Goal: Complete application form

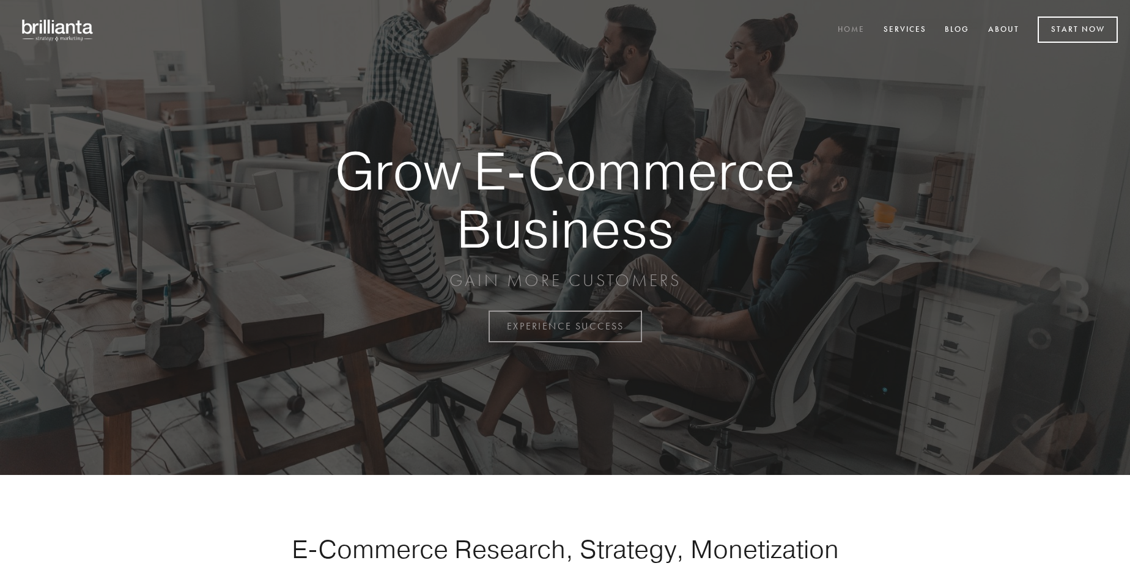
scroll to position [3205, 0]
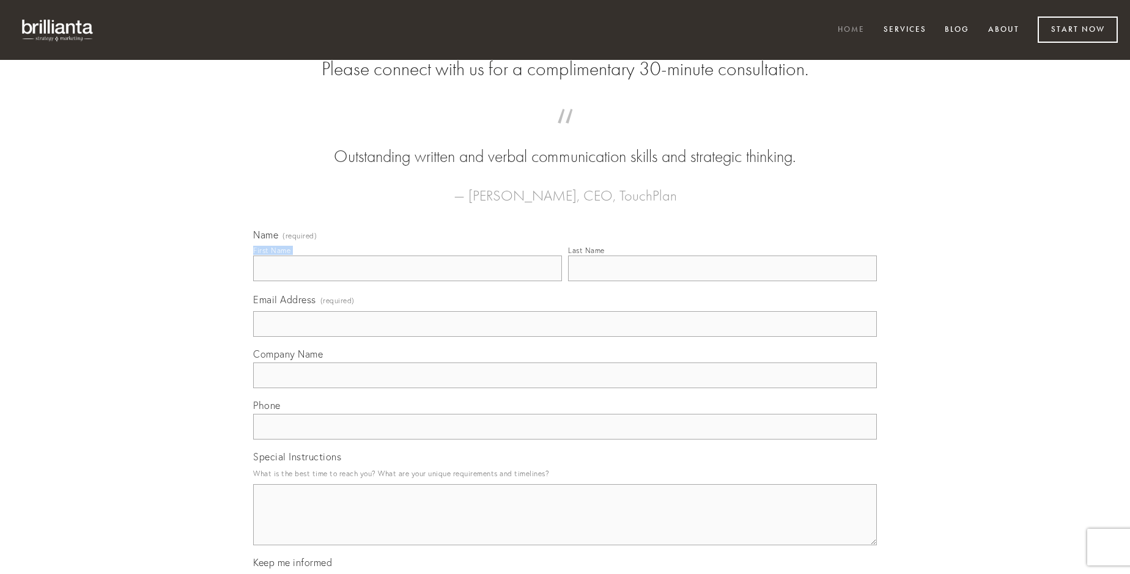
type input "[PERSON_NAME]"
click at [722, 281] on input "Last Name" at bounding box center [722, 269] width 309 height 26
type input "[PERSON_NAME]"
click at [565, 337] on input "Email Address (required)" at bounding box center [565, 324] width 624 height 26
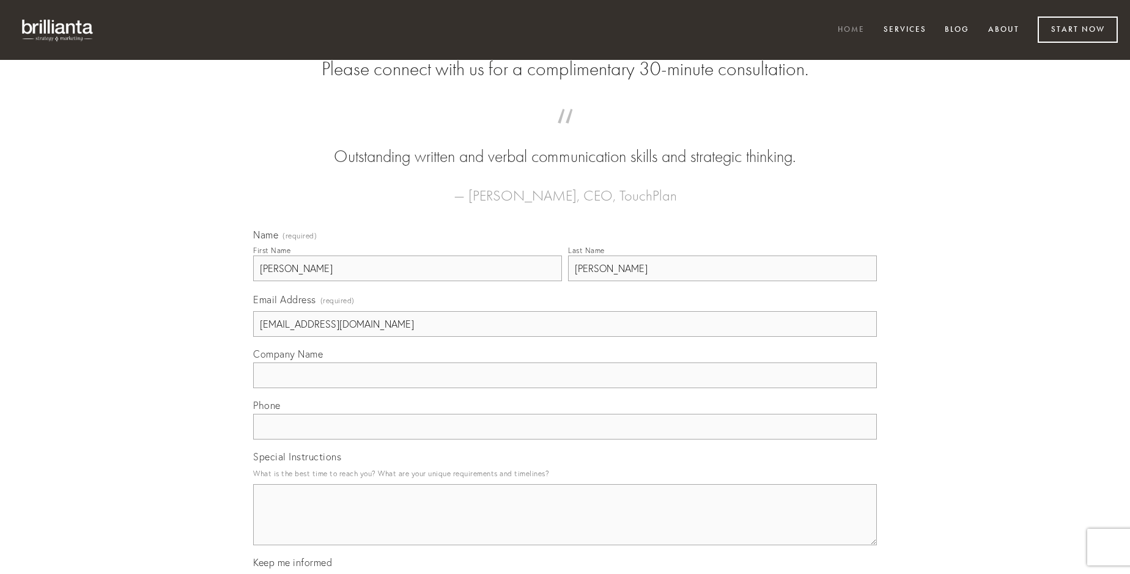
type input "[EMAIL_ADDRESS][DOMAIN_NAME]"
click at [565, 388] on input "Company Name" at bounding box center [565, 376] width 624 height 26
type input "contabesco"
click at [565, 440] on input "text" at bounding box center [565, 427] width 624 height 26
click at [565, 526] on textarea "Special Instructions" at bounding box center [565, 514] width 624 height 61
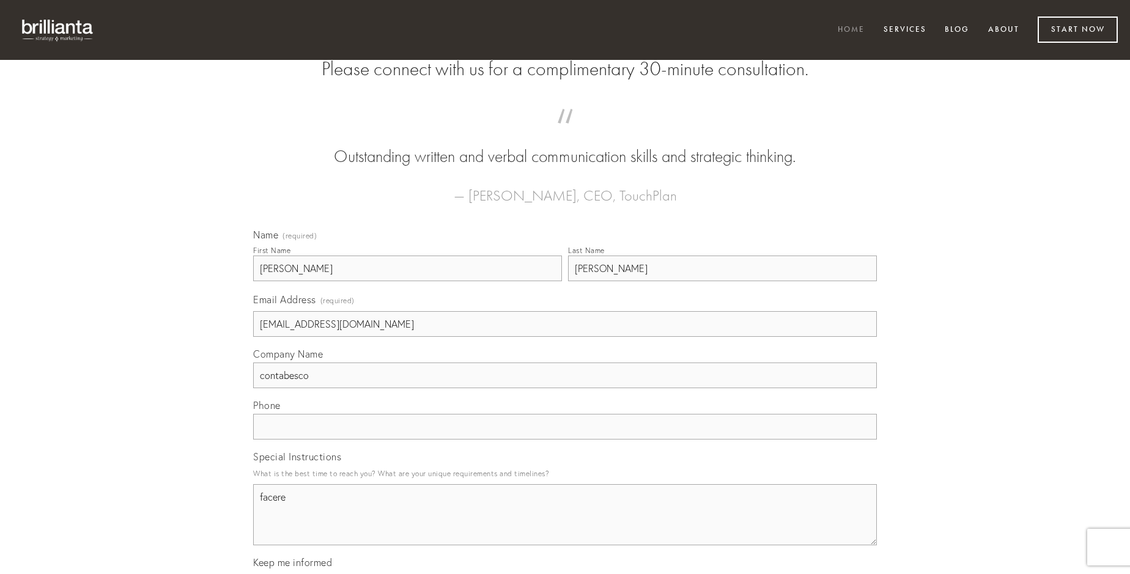
type textarea "facere"
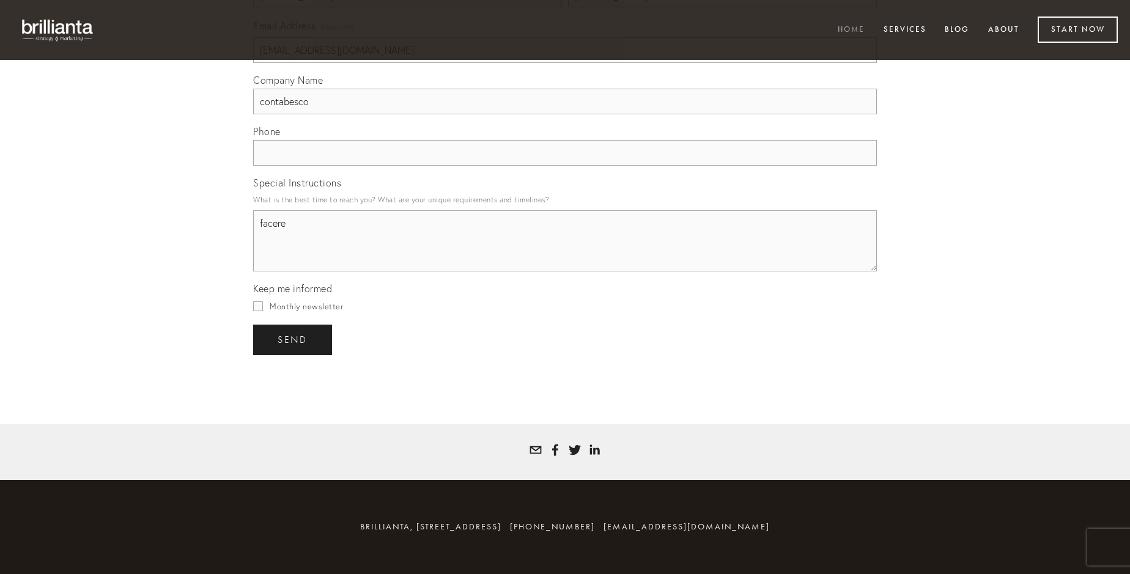
click at [293, 339] on span "send" at bounding box center [293, 339] width 30 height 11
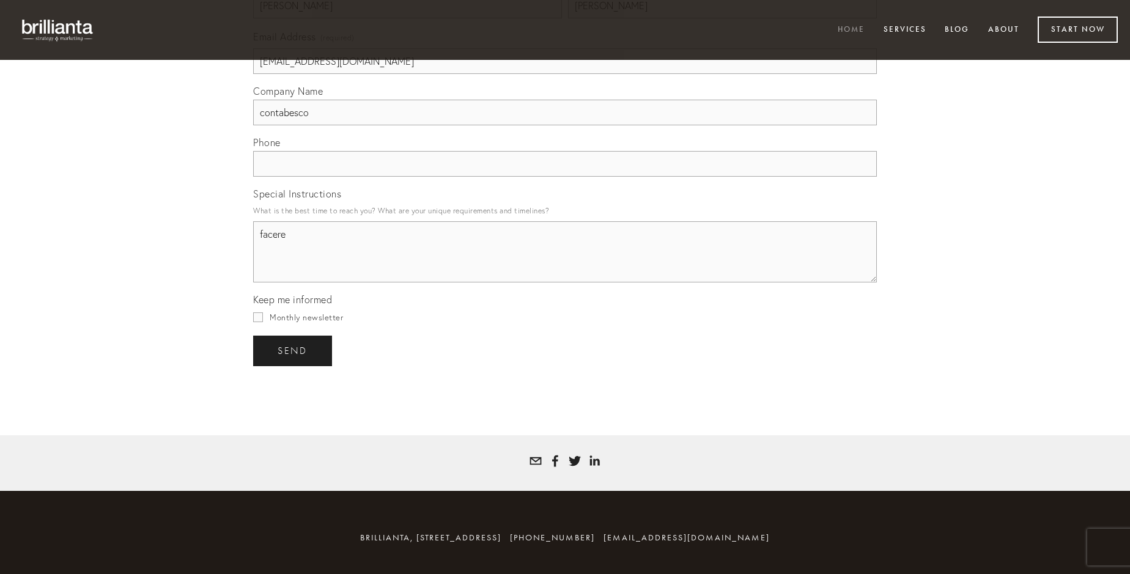
scroll to position [3168, 0]
